Goal: Task Accomplishment & Management: Use online tool/utility

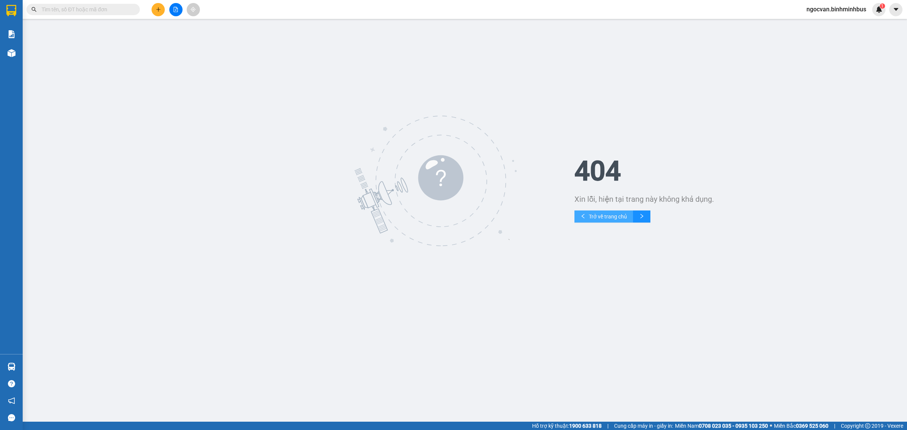
click at [610, 218] on span "Trở về trang chủ" at bounding box center [607, 216] width 38 height 8
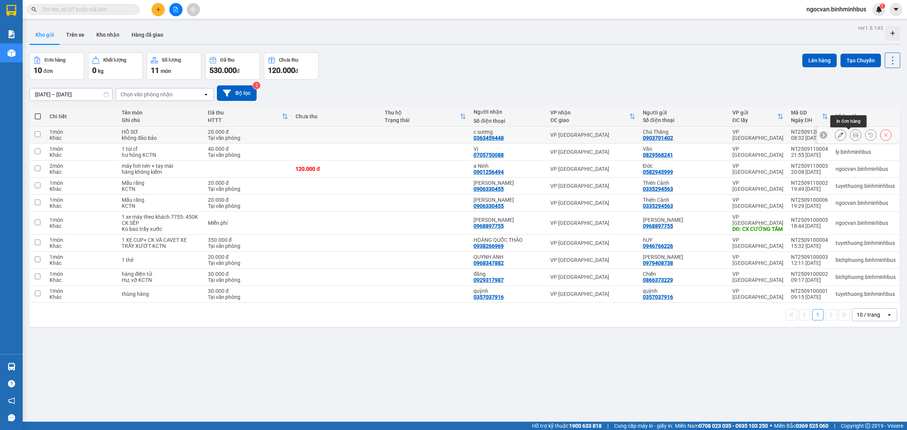
click at [851, 134] on button at bounding box center [855, 134] width 11 height 13
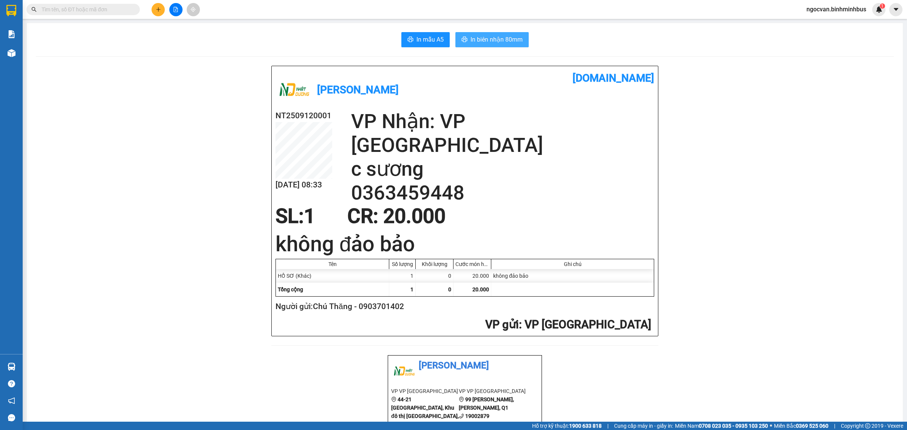
click at [471, 42] on span "In biên nhận 80mm" at bounding box center [496, 39] width 52 height 9
click at [422, 34] on button "In mẫu A5" at bounding box center [425, 39] width 48 height 15
